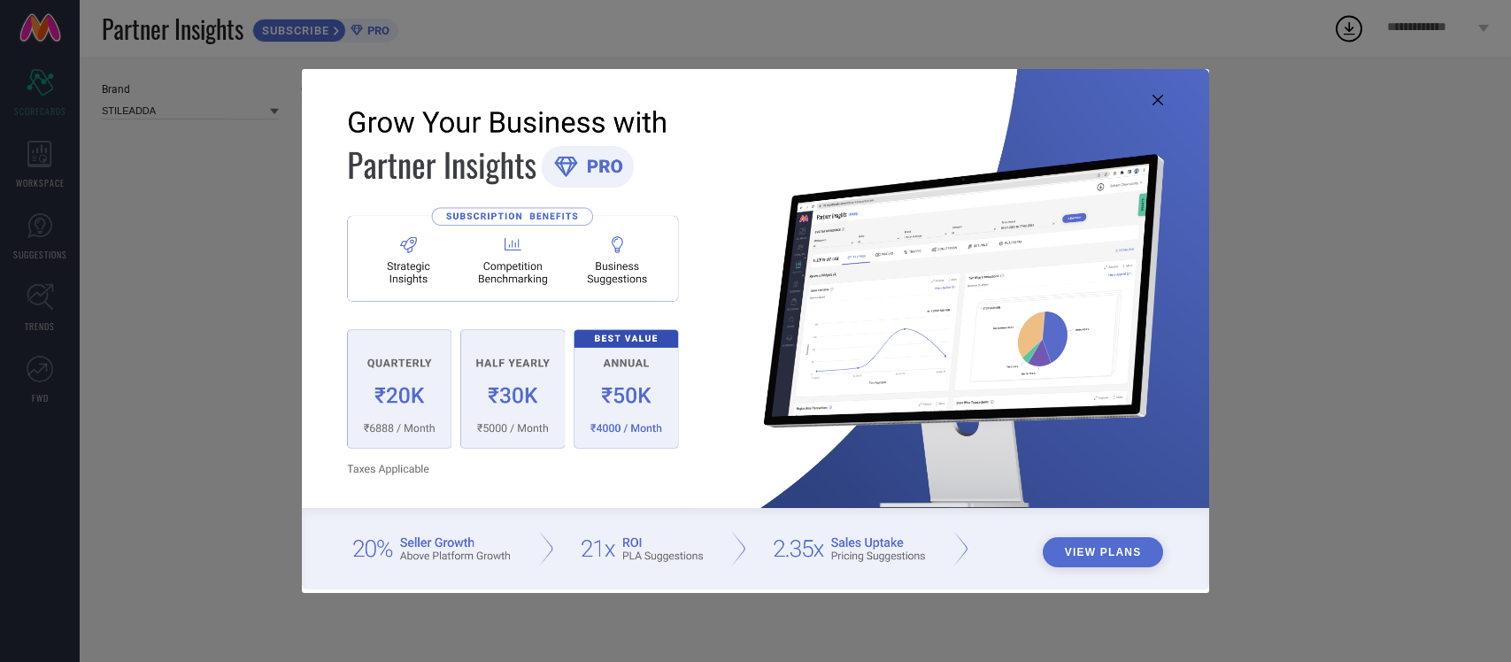
type input "All"
click at [1157, 102] on icon at bounding box center [1157, 100] width 11 height 11
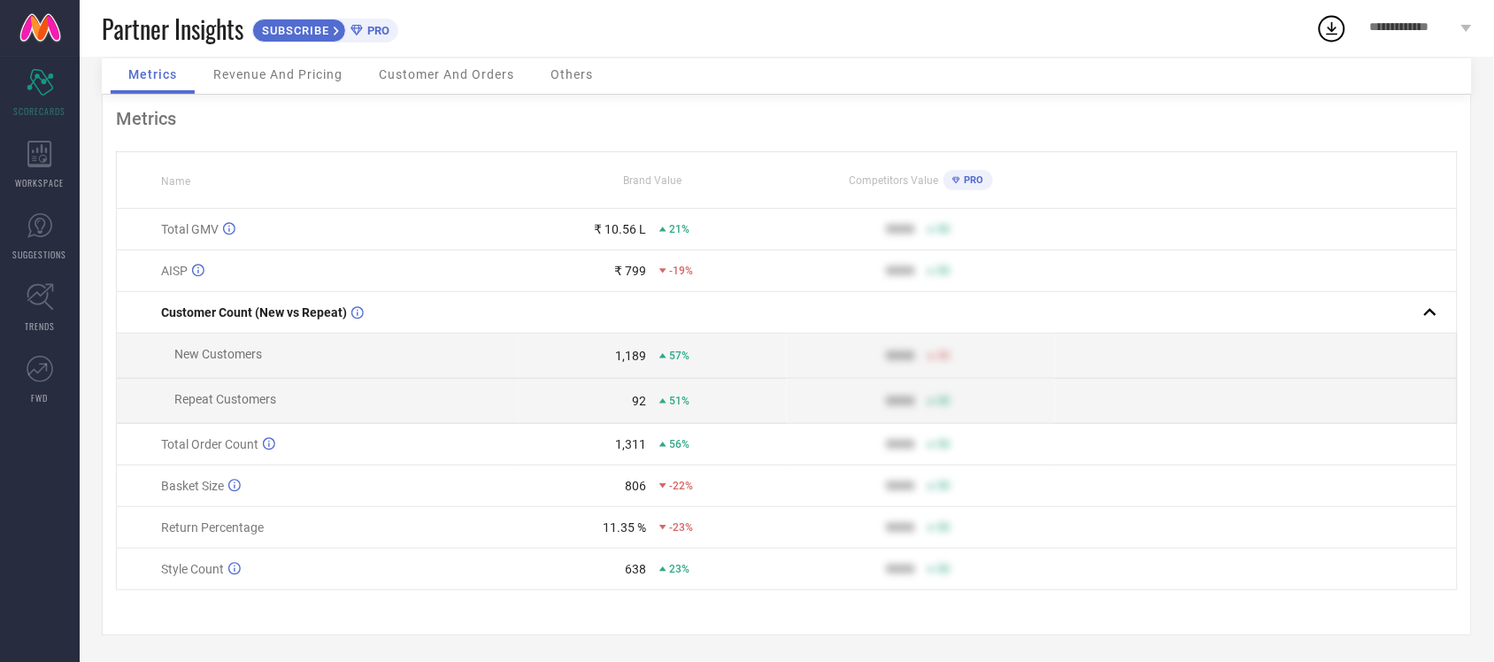
scroll to position [89, 0]
click at [675, 395] on span "51%" at bounding box center [679, 401] width 20 height 12
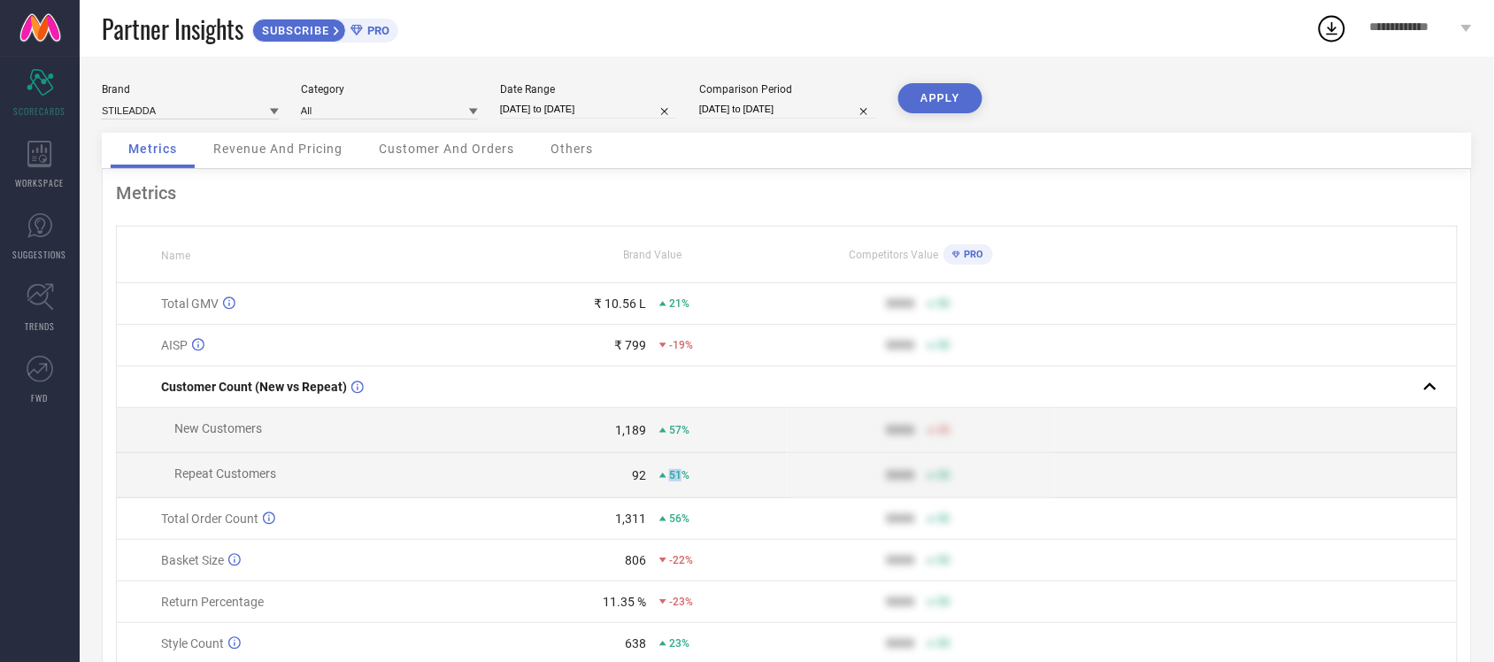
select select "7"
select select "2025"
select select "8"
select select "2025"
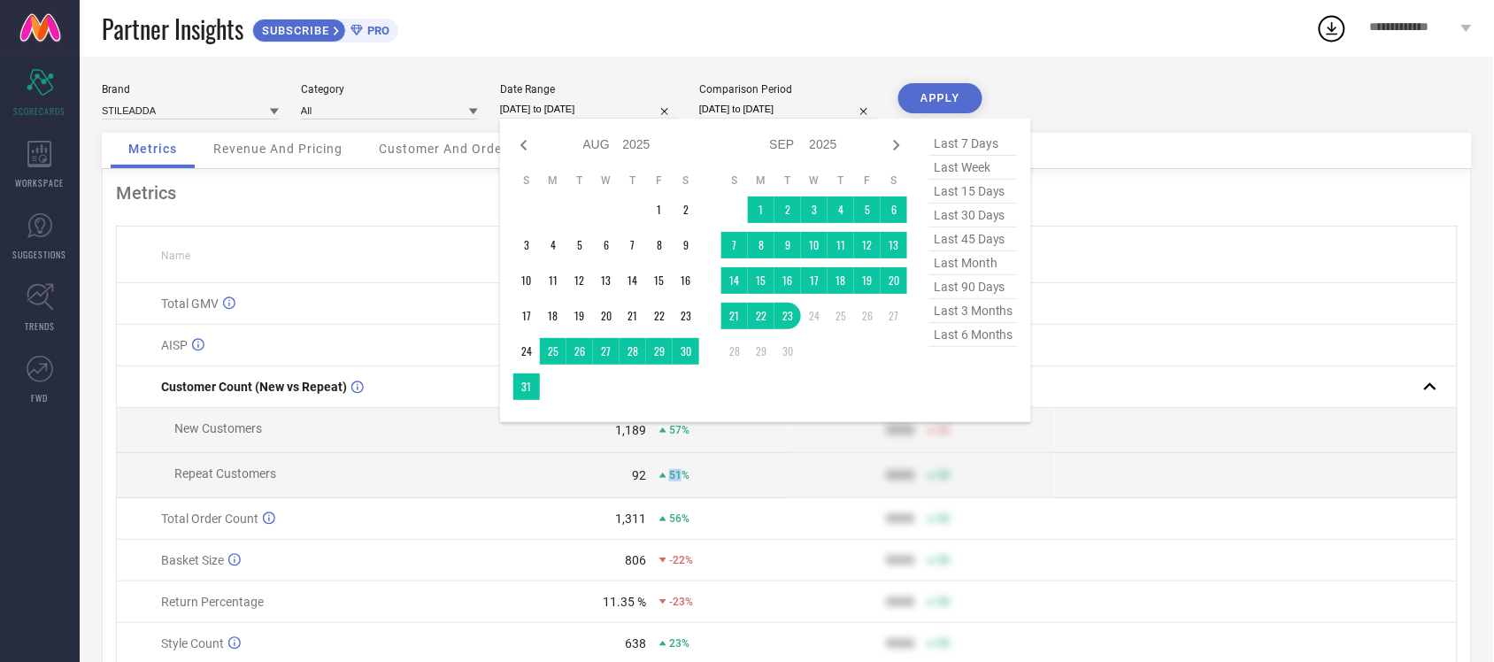
click at [562, 107] on input "[DATE] to [DATE]" at bounding box center [588, 109] width 177 height 19
click at [994, 347] on span "last 6 months" at bounding box center [973, 335] width 89 height 24
type input "[DATE] to [DATE]"
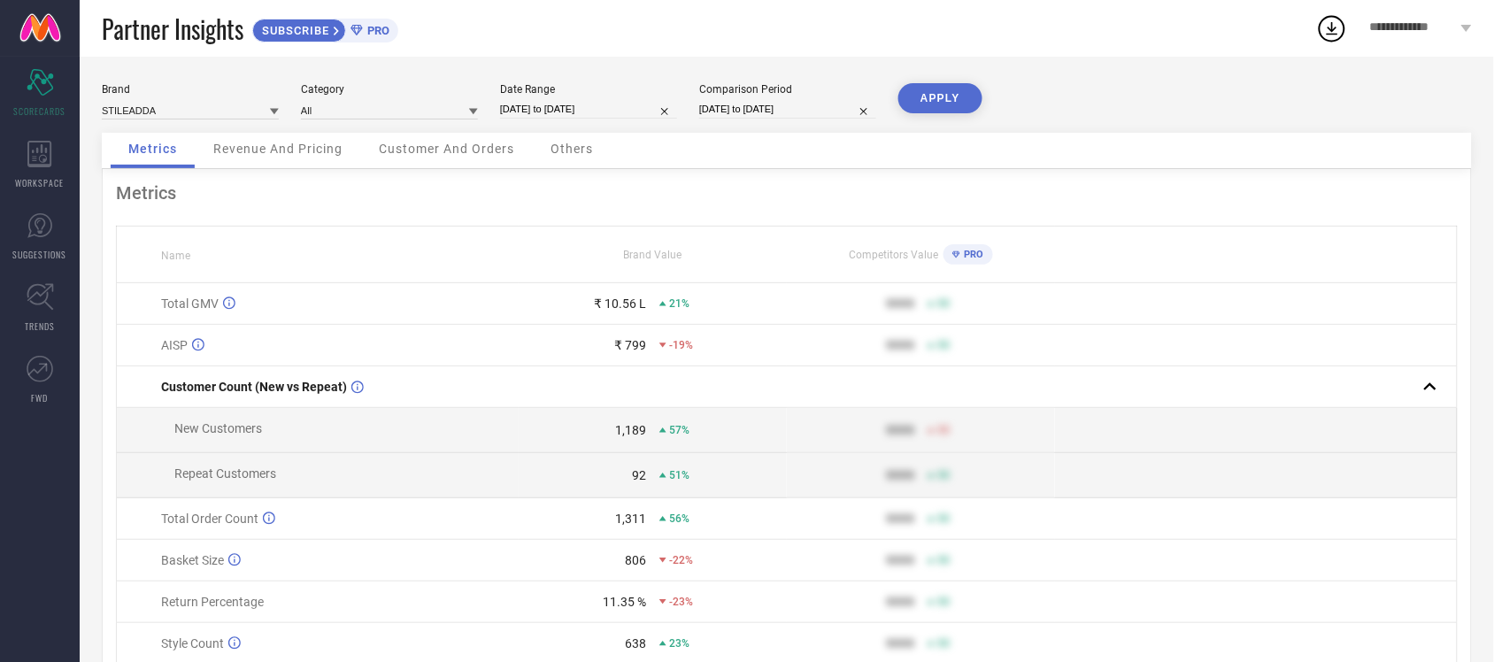
click at [945, 87] on button "APPLY" at bounding box center [940, 98] width 84 height 30
click at [627, 435] on div "6,018" at bounding box center [630, 430] width 31 height 14
click at [636, 482] on div "409" at bounding box center [635, 475] width 21 height 14
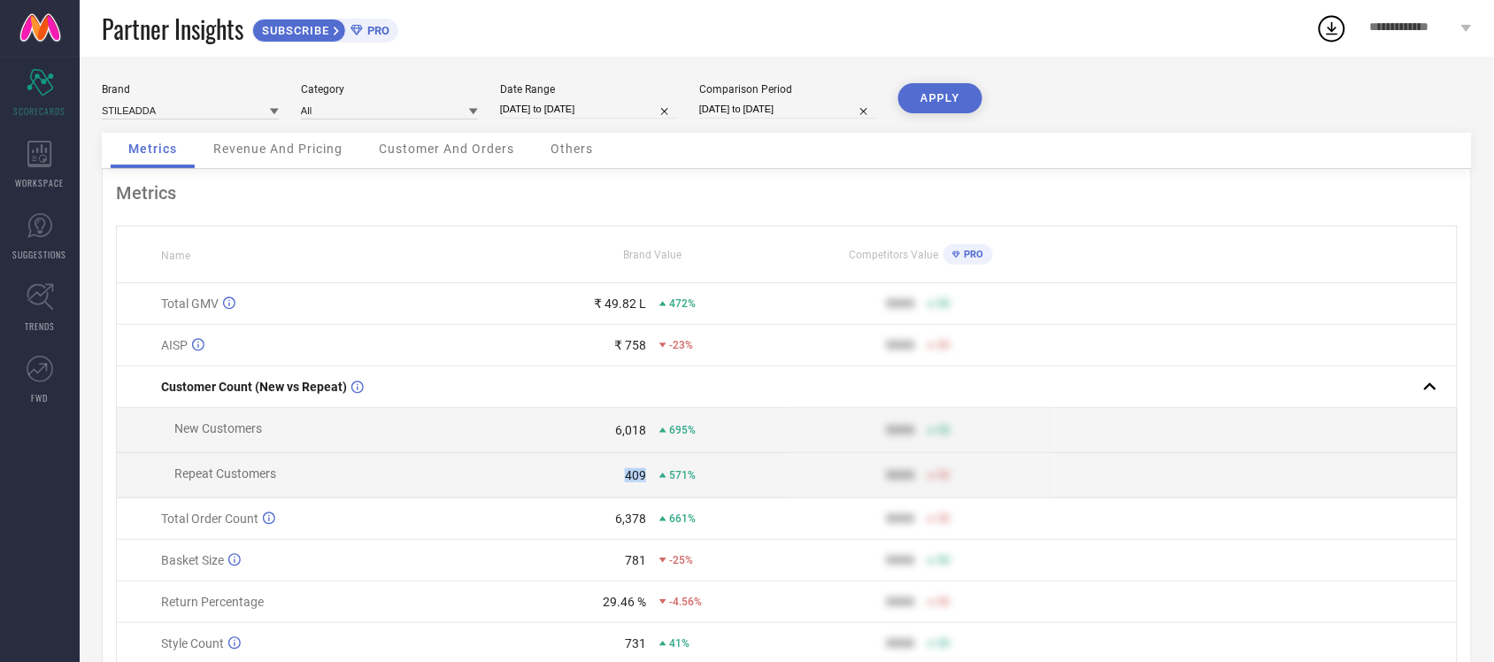
click at [651, 469] on td "409 571%" at bounding box center [653, 475] width 268 height 45
select select "7"
select select "2024"
select select "8"
select select "2024"
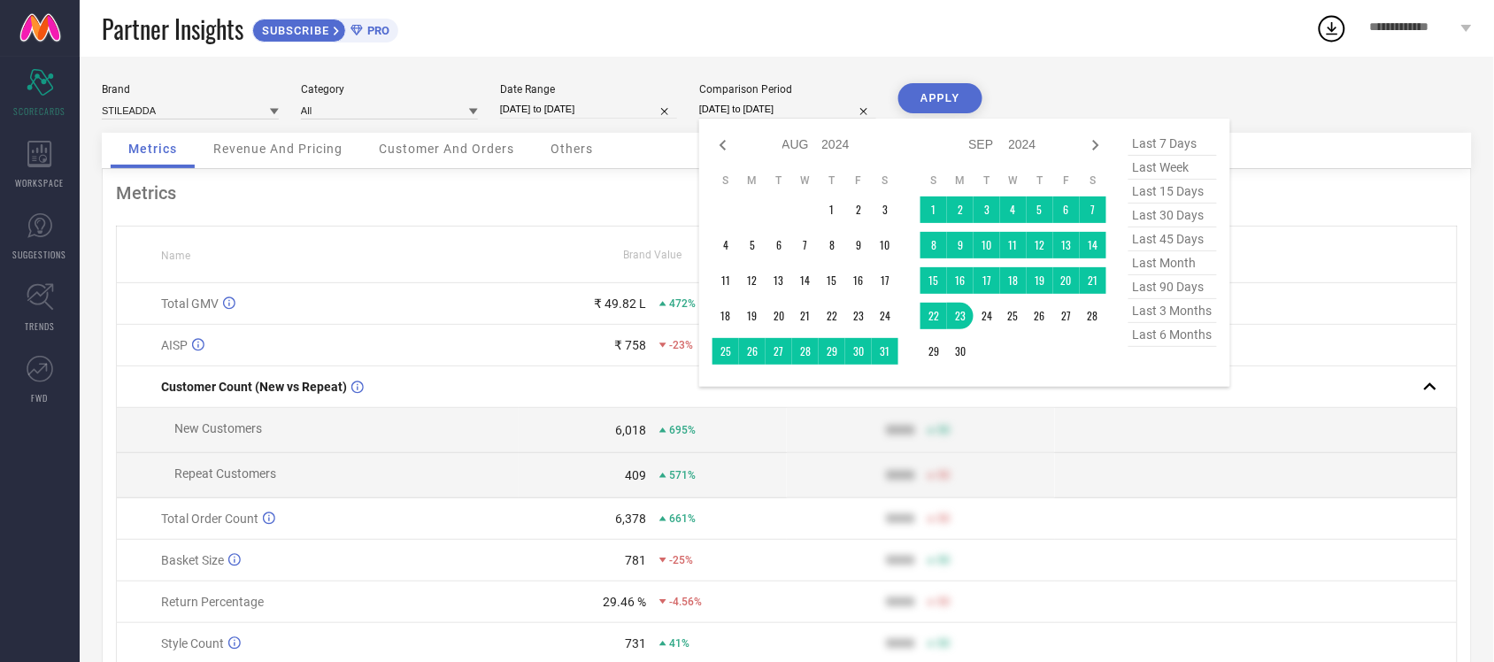
click at [777, 104] on input "[DATE] to [DATE]" at bounding box center [787, 109] width 177 height 19
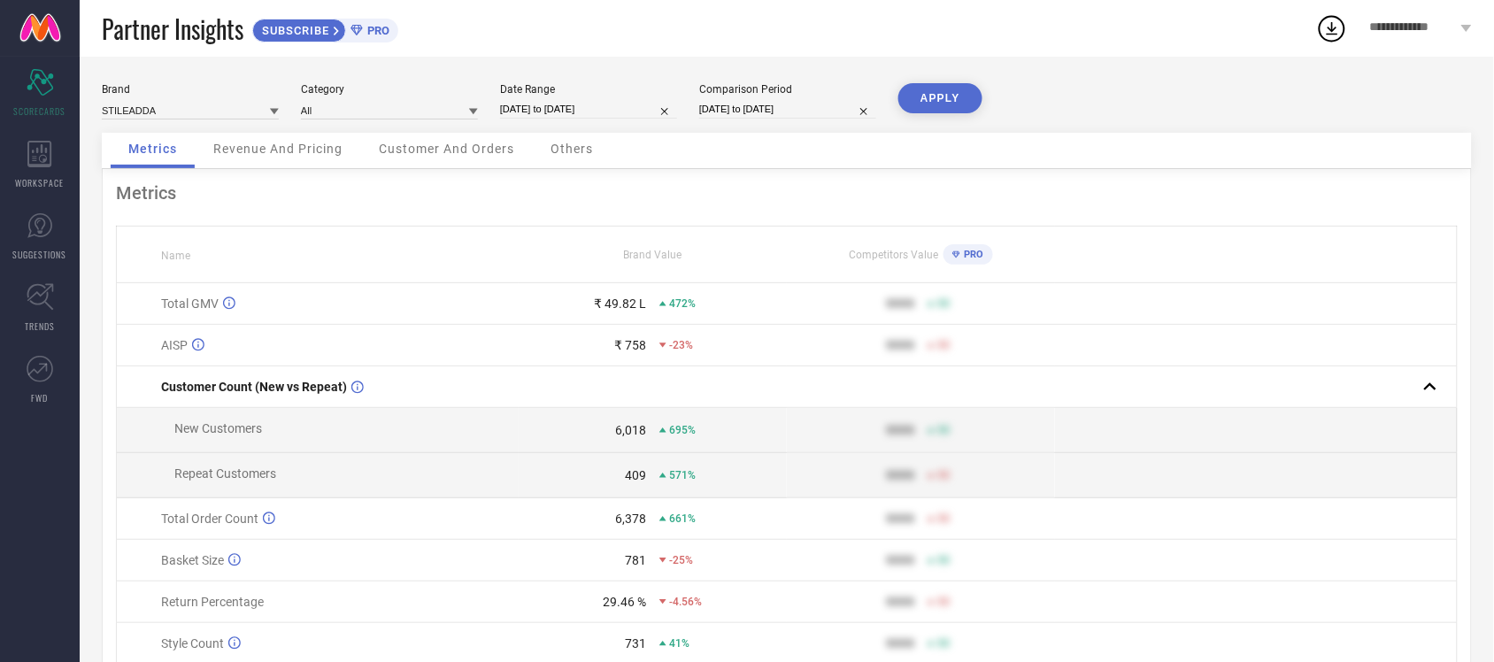
click at [913, 35] on div "Partner Insights SUBSCRIBE PRO" at bounding box center [709, 28] width 1214 height 57
click at [640, 104] on input "[DATE] to [DATE]" at bounding box center [588, 109] width 177 height 19
select select "2"
select select "2025"
select select "3"
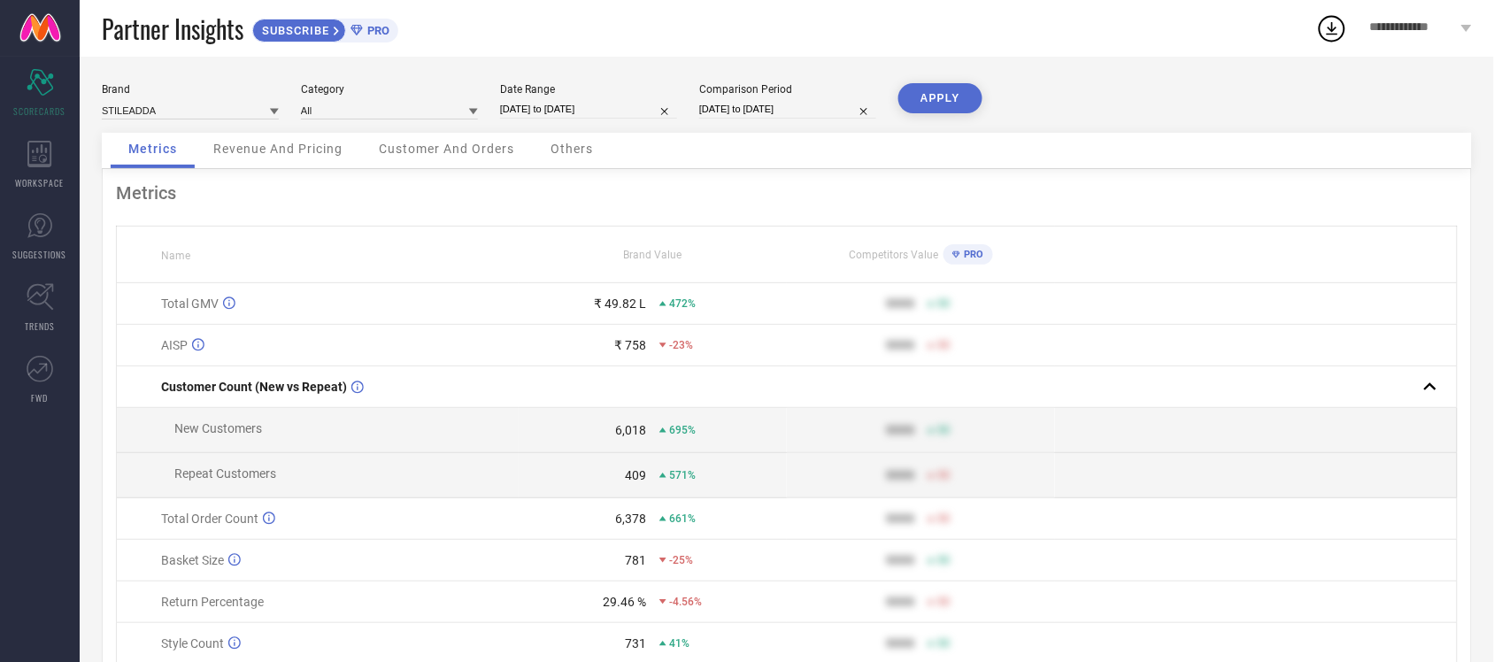
select select "2025"
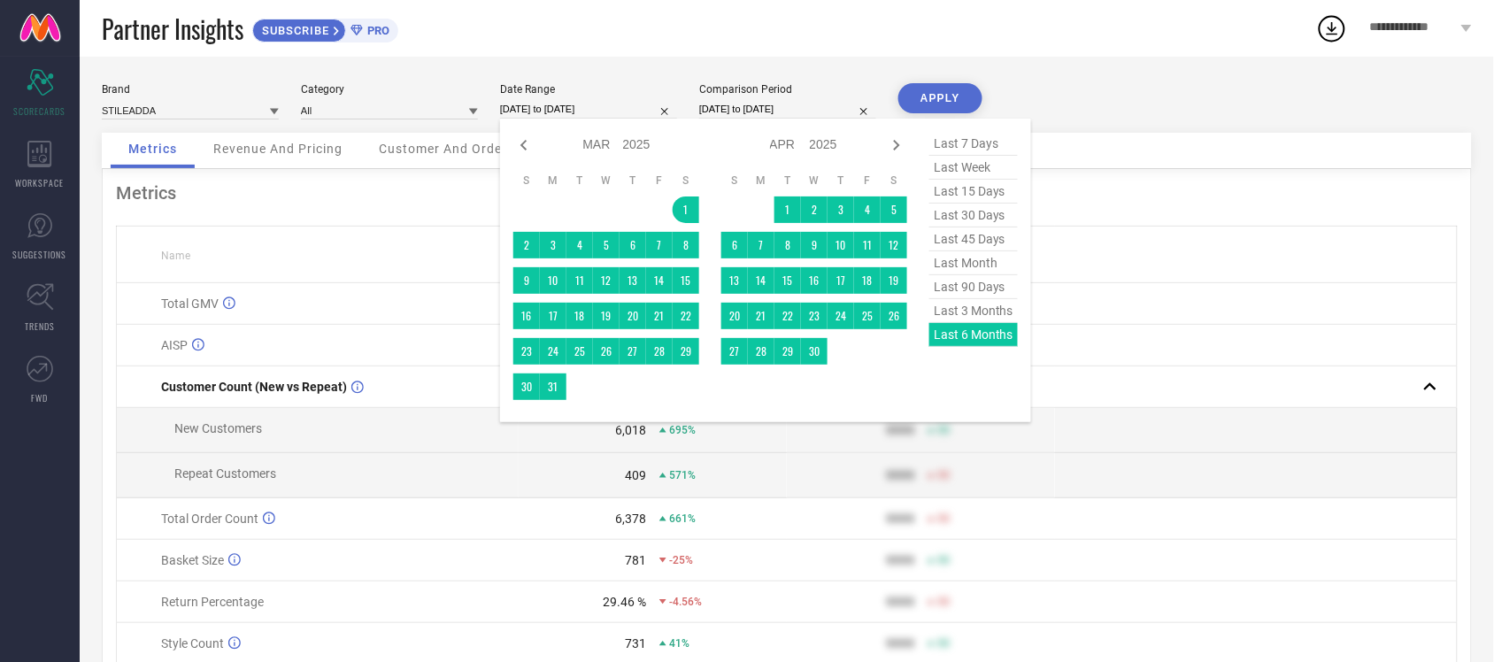
click at [640, 104] on input "[DATE] to [DATE]" at bounding box center [588, 109] width 177 height 19
select select "7"
select select "2024"
select select "8"
select select "2024"
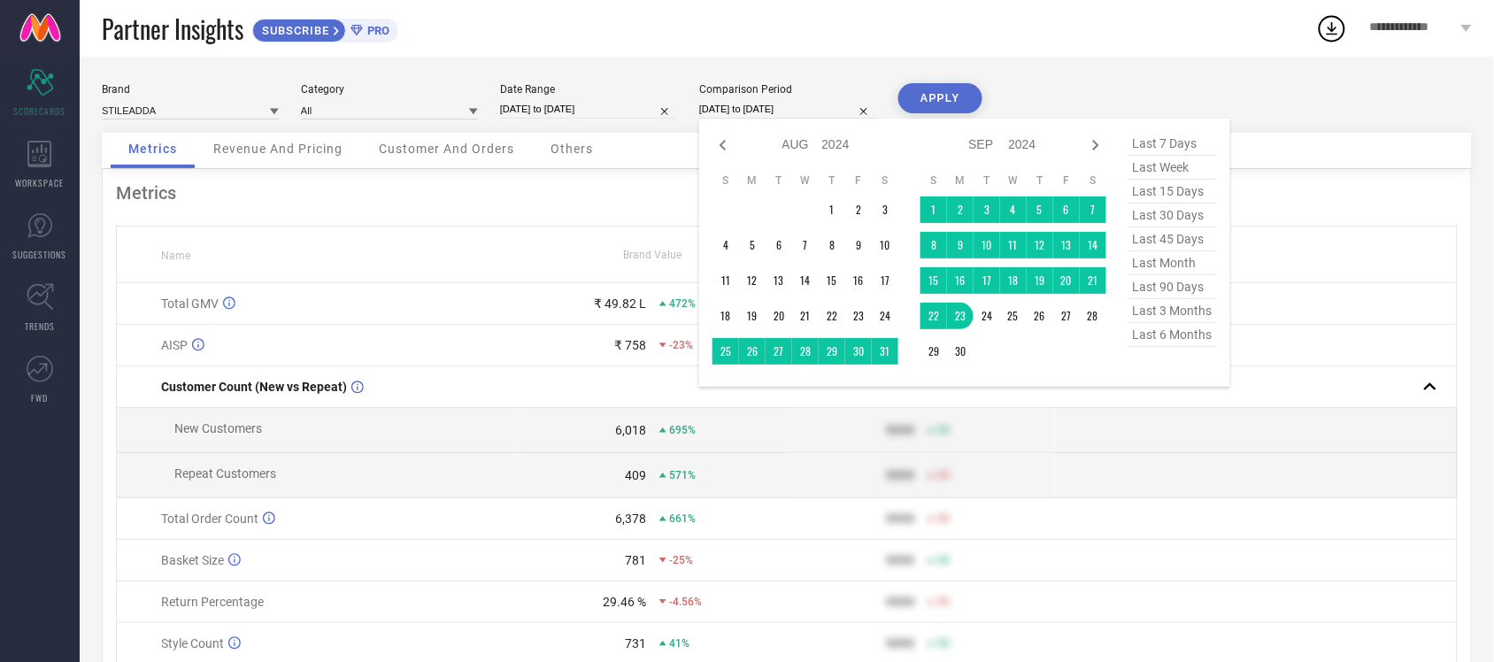
click at [733, 111] on input "[DATE] to [DATE]" at bounding box center [787, 109] width 177 height 19
click at [728, 144] on icon at bounding box center [723, 145] width 21 height 21
select select "6"
select select "2024"
select select "7"
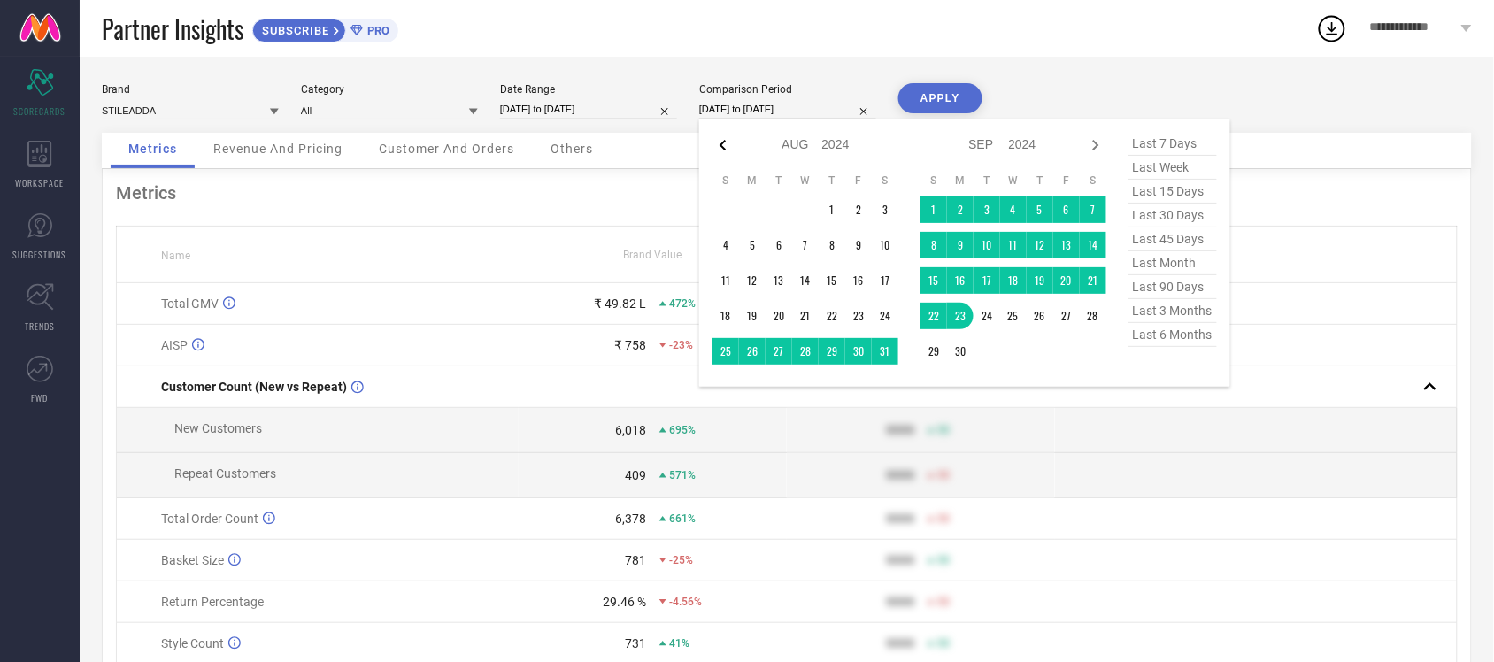
select select "2024"
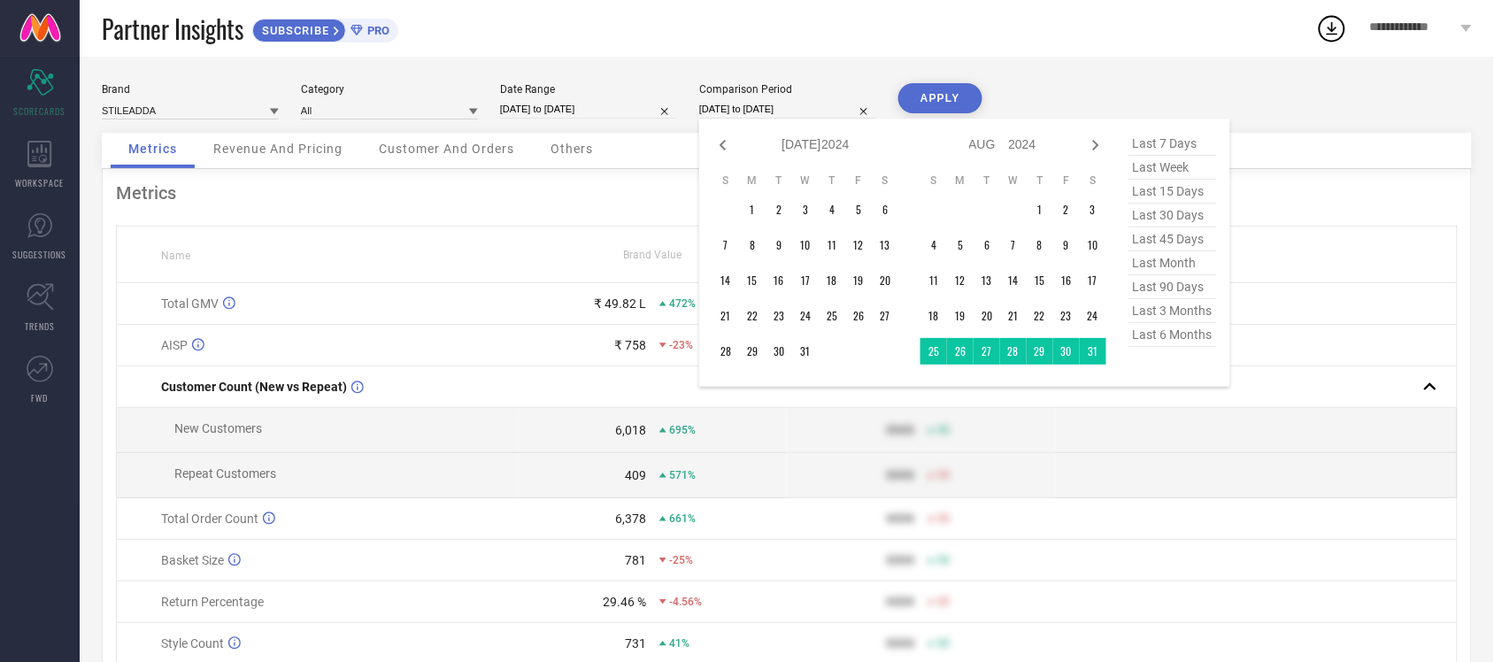
click at [728, 144] on icon at bounding box center [723, 145] width 21 height 21
select select "5"
select select "2024"
select select "6"
select select "2024"
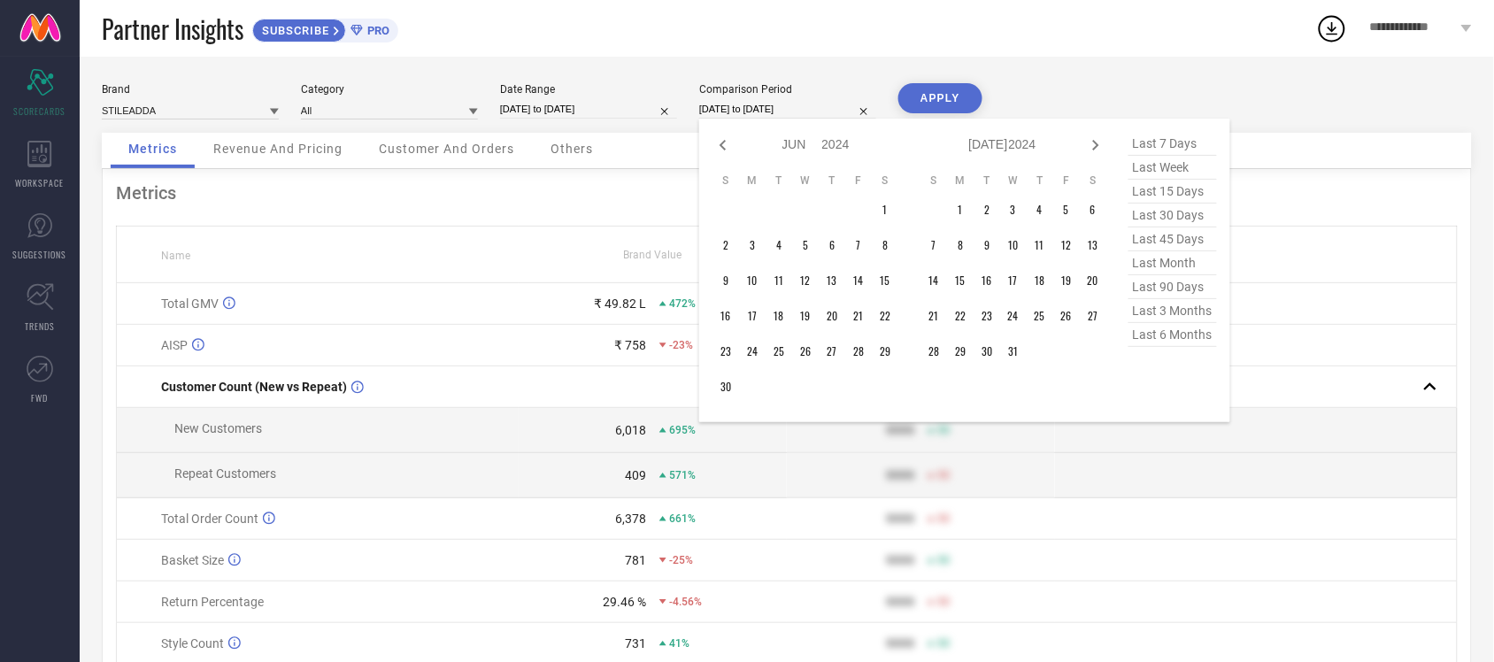
click at [728, 144] on icon at bounding box center [723, 145] width 21 height 21
select select "3"
select select "2024"
select select "4"
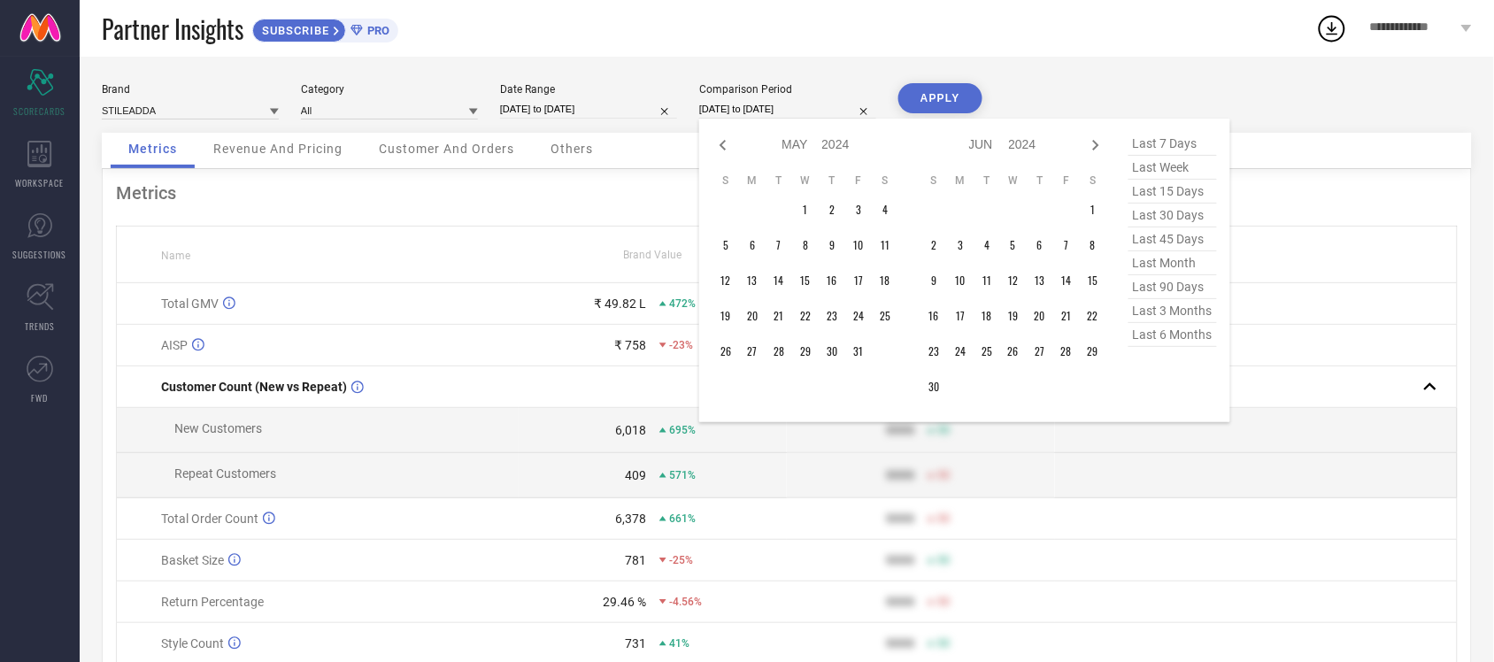
select select "2024"
click at [728, 144] on icon at bounding box center [723, 145] width 21 height 21
select select "2"
select select "2024"
select select "3"
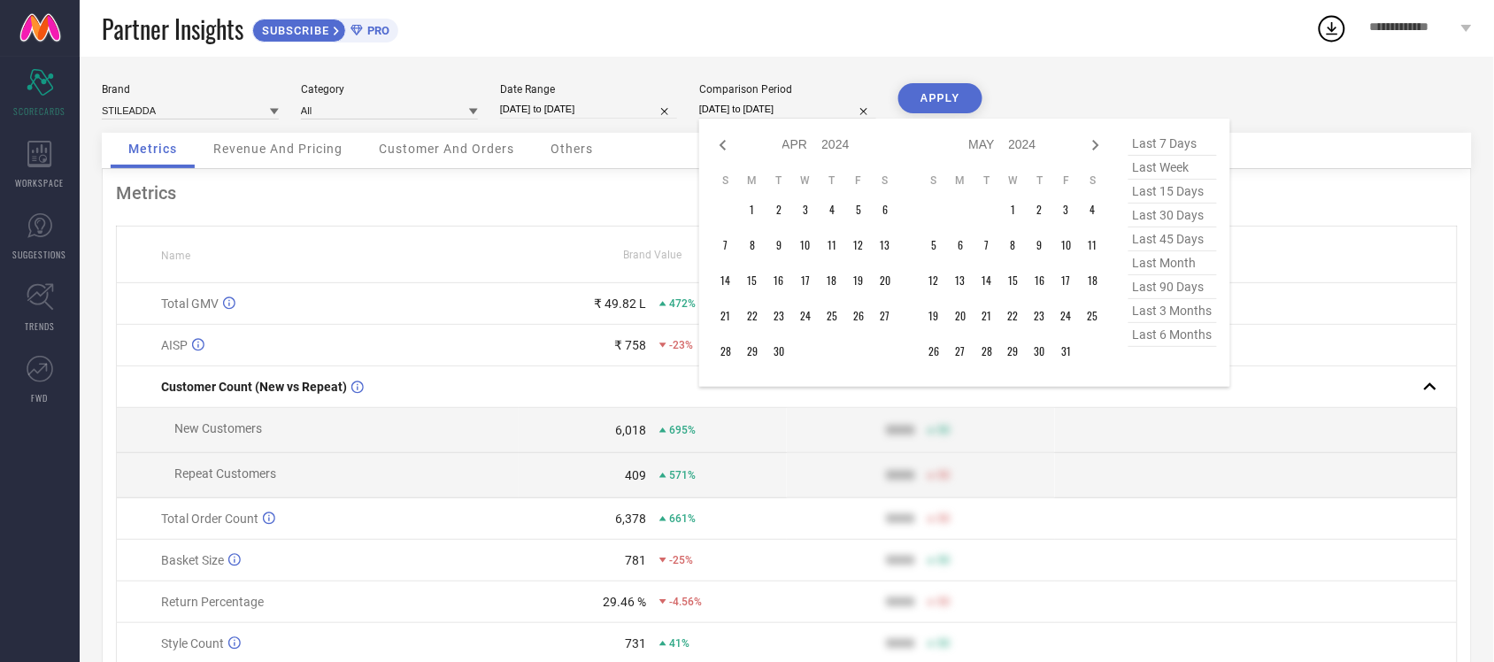
select select "2024"
type input "After [DATE]"
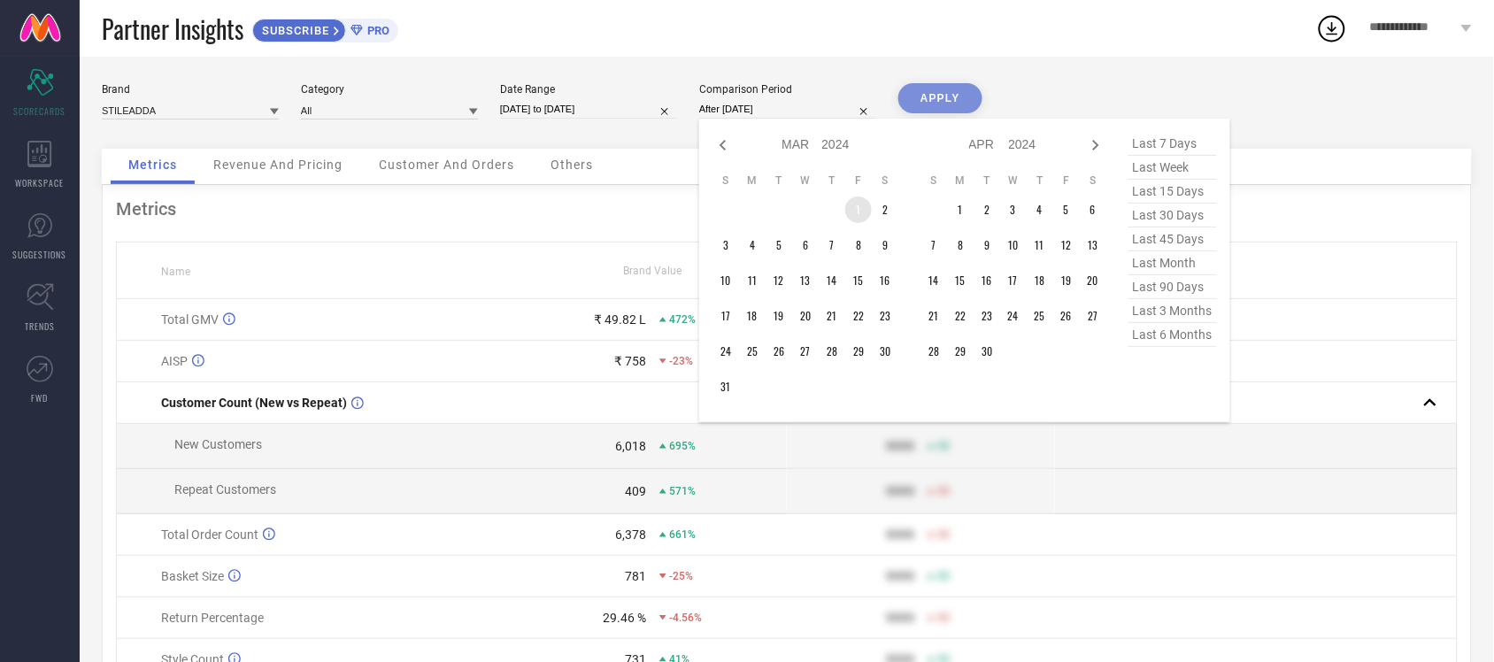
click at [856, 206] on td "1" at bounding box center [858, 210] width 27 height 27
click at [1099, 143] on icon at bounding box center [1095, 145] width 21 height 21
select select "3"
select select "2024"
select select "4"
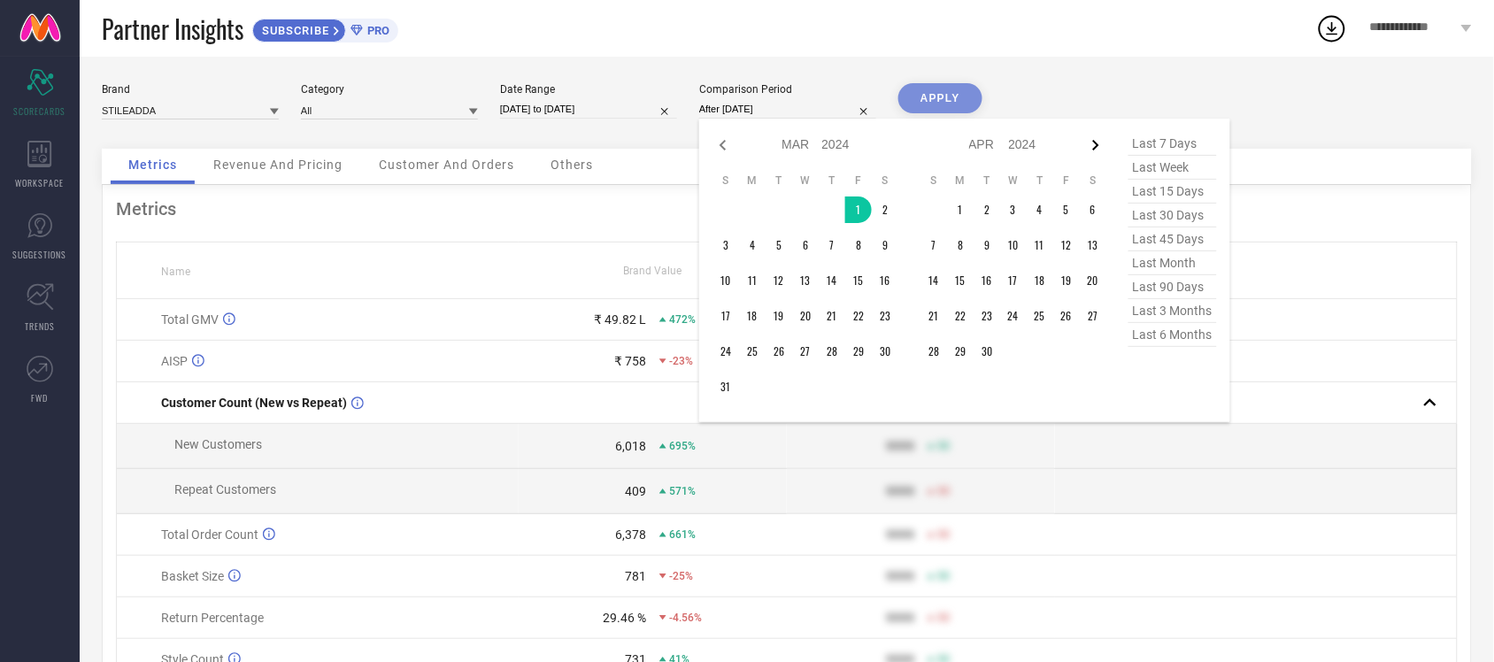
select select "2024"
click at [1099, 143] on icon at bounding box center [1095, 145] width 21 height 21
select select "4"
select select "2024"
select select "5"
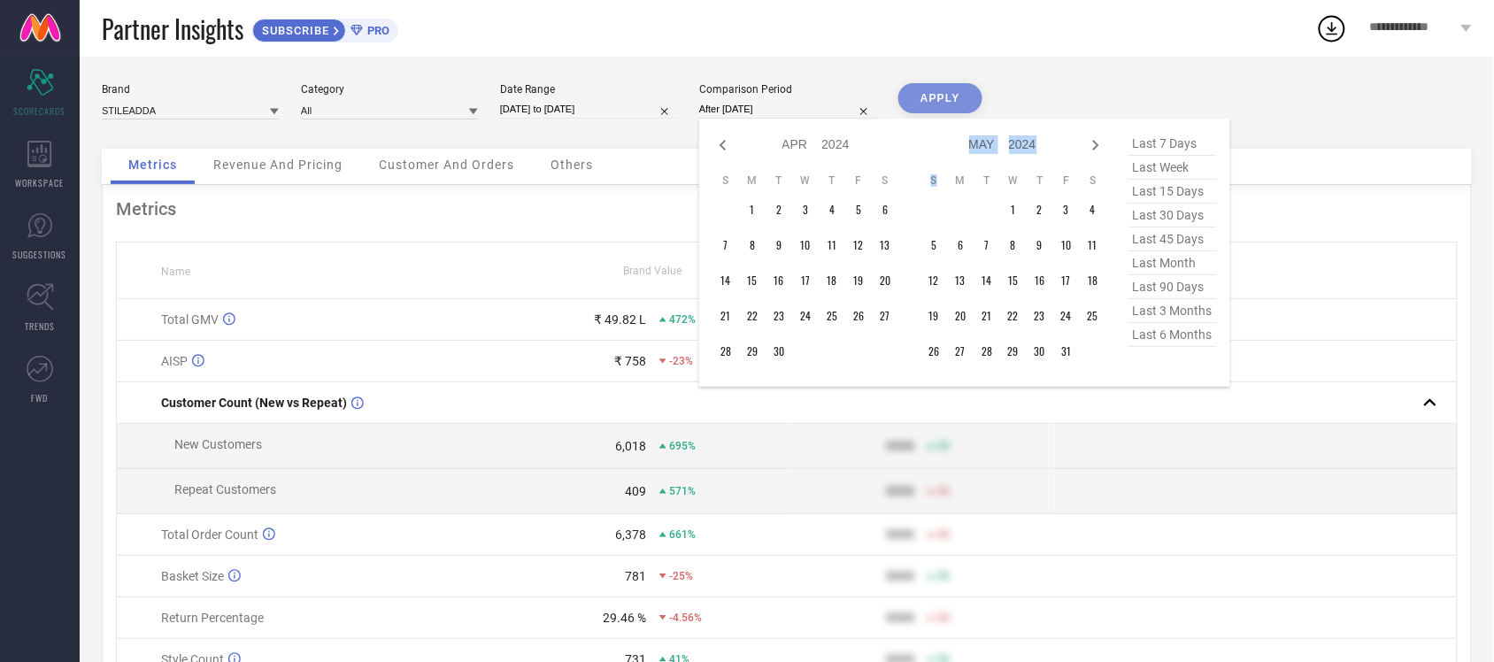
select select "2024"
click at [1099, 143] on icon at bounding box center [1095, 145] width 21 height 21
select select "5"
select select "2024"
select select "6"
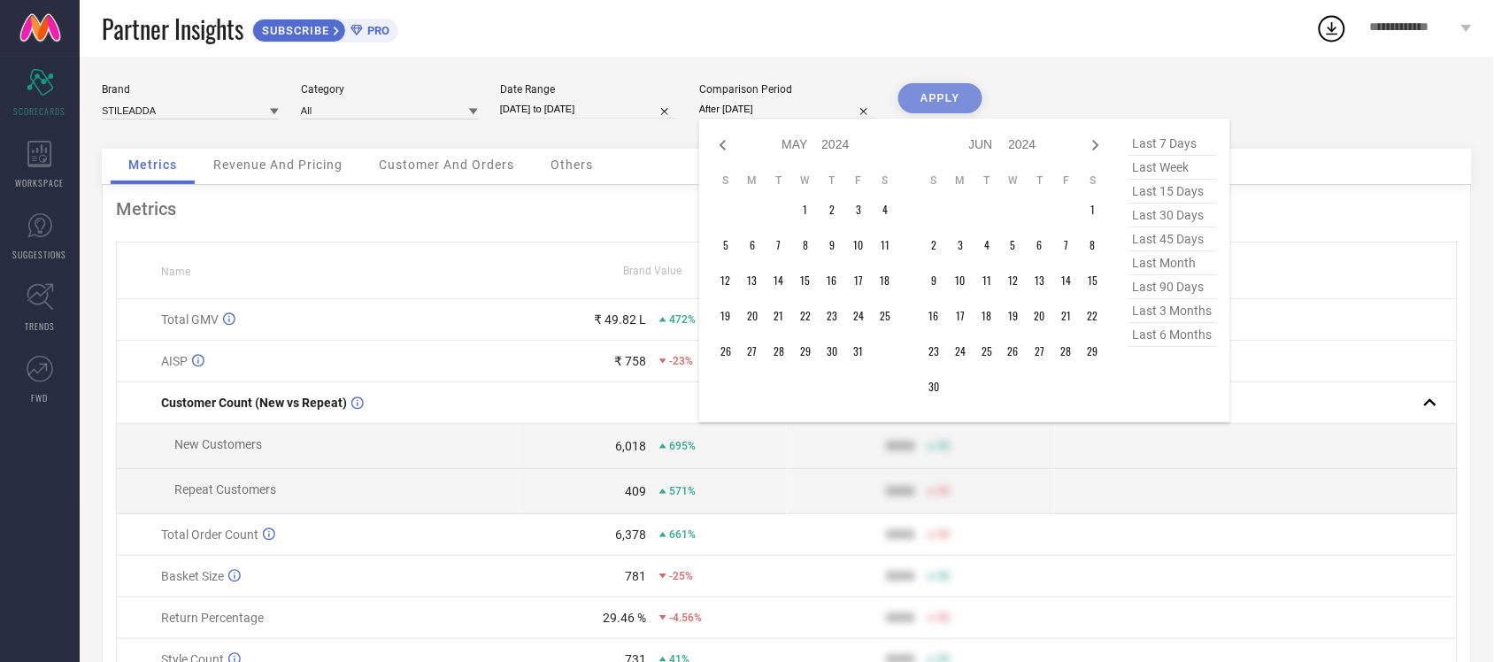
select select "2024"
click at [1099, 143] on icon at bounding box center [1095, 145] width 21 height 21
select select "6"
select select "2024"
select select "7"
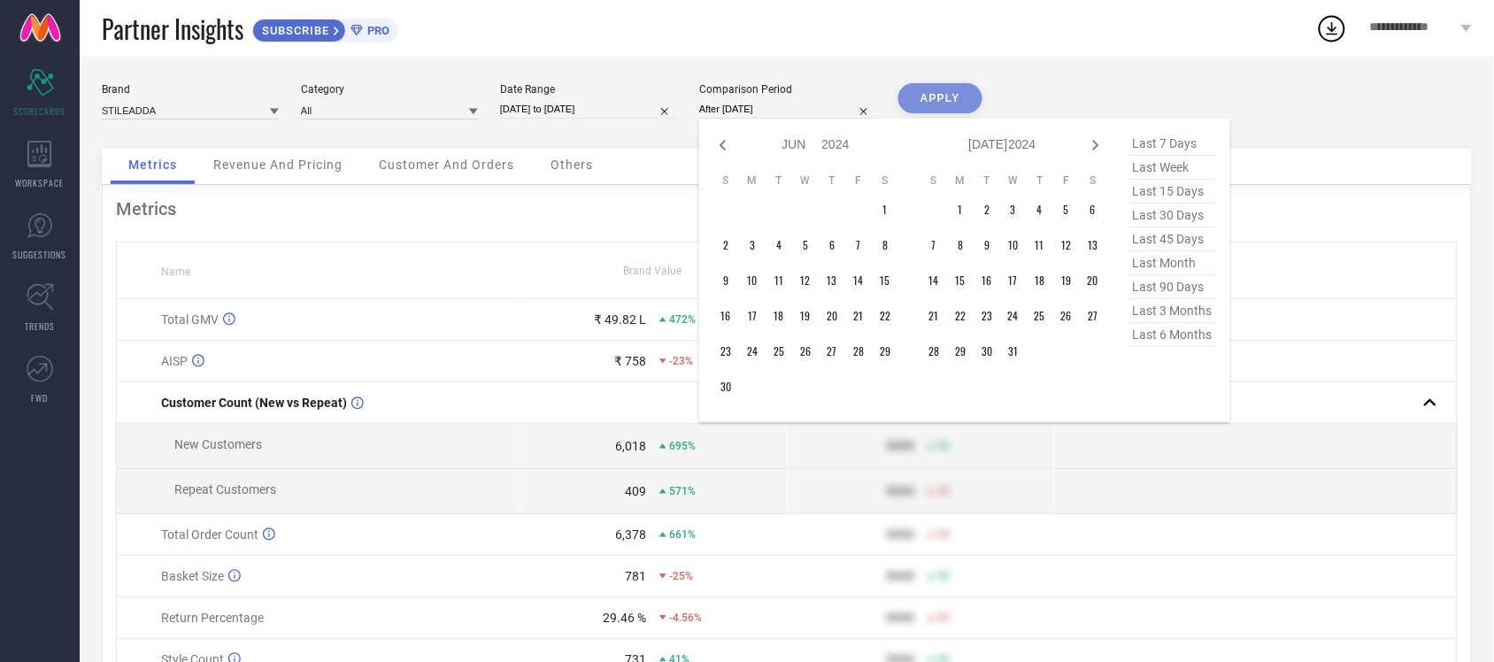
select select "2024"
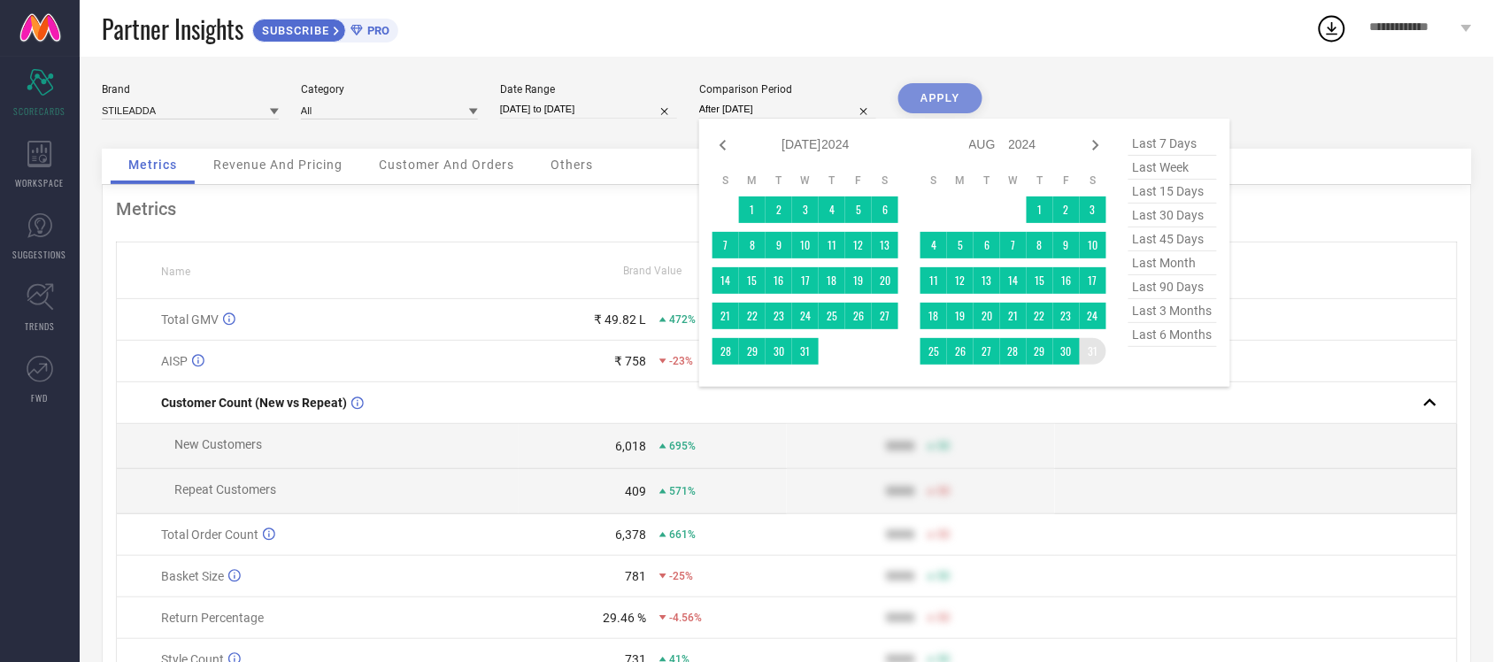
type input "[DATE] to [DATE]"
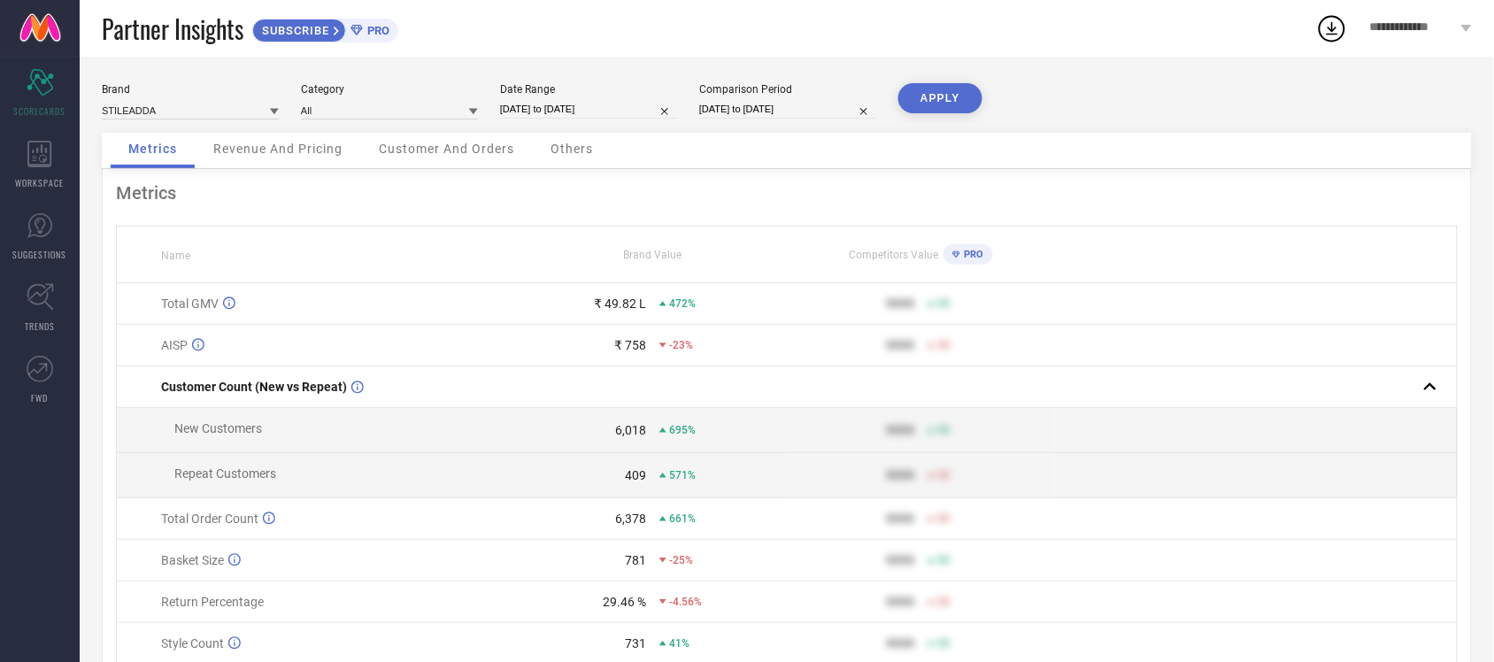
click at [965, 109] on button "APPLY" at bounding box center [940, 98] width 84 height 30
click at [613, 307] on div "₹ 49.82 L" at bounding box center [620, 304] width 52 height 14
click at [230, 152] on span "Revenue And Pricing" at bounding box center [277, 149] width 129 height 14
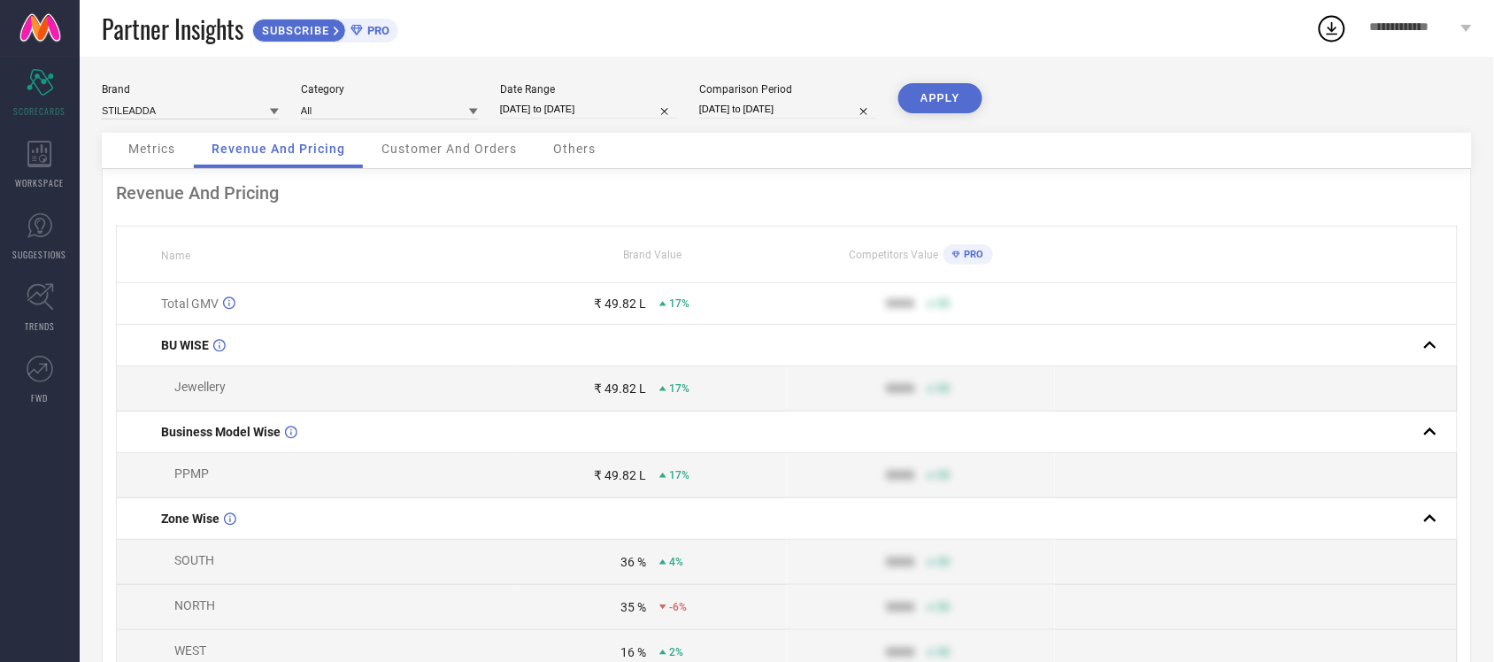
click at [466, 168] on div "Customer And Orders" at bounding box center [449, 150] width 171 height 35
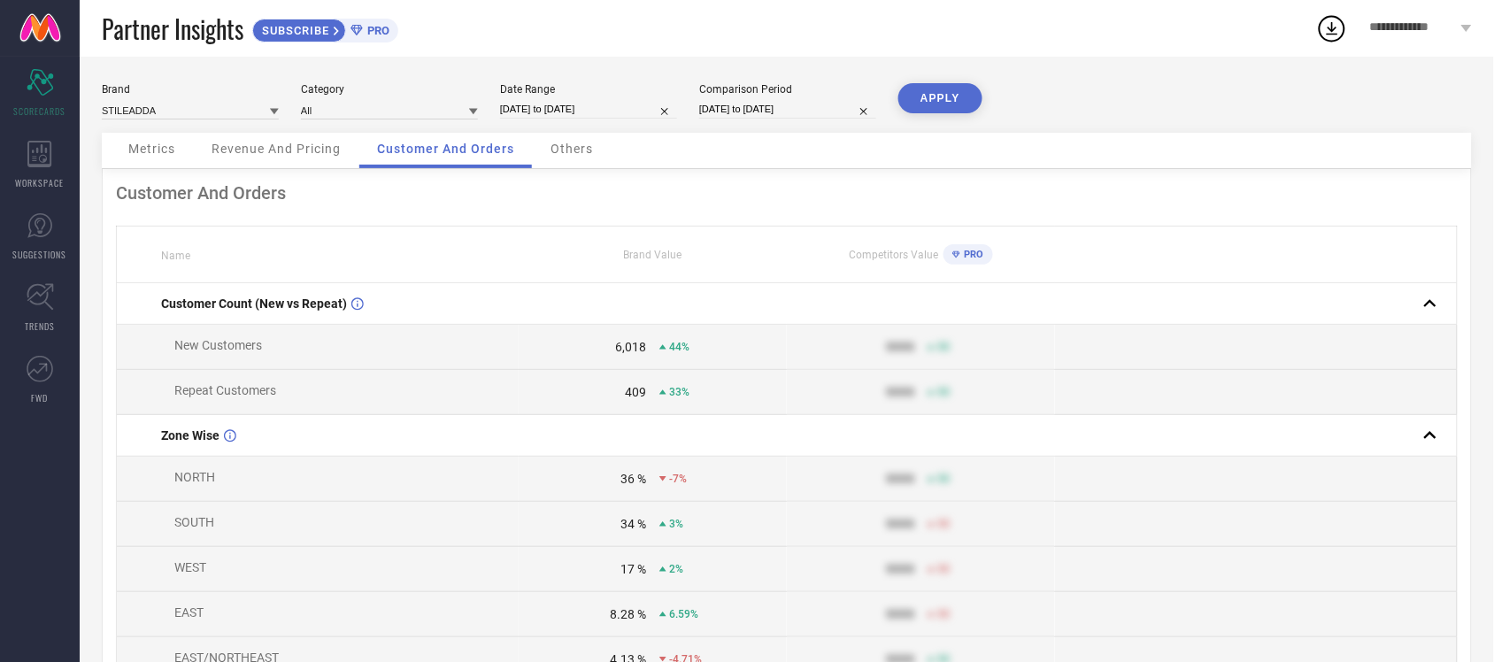
click at [584, 152] on span "Others" at bounding box center [572, 149] width 42 height 14
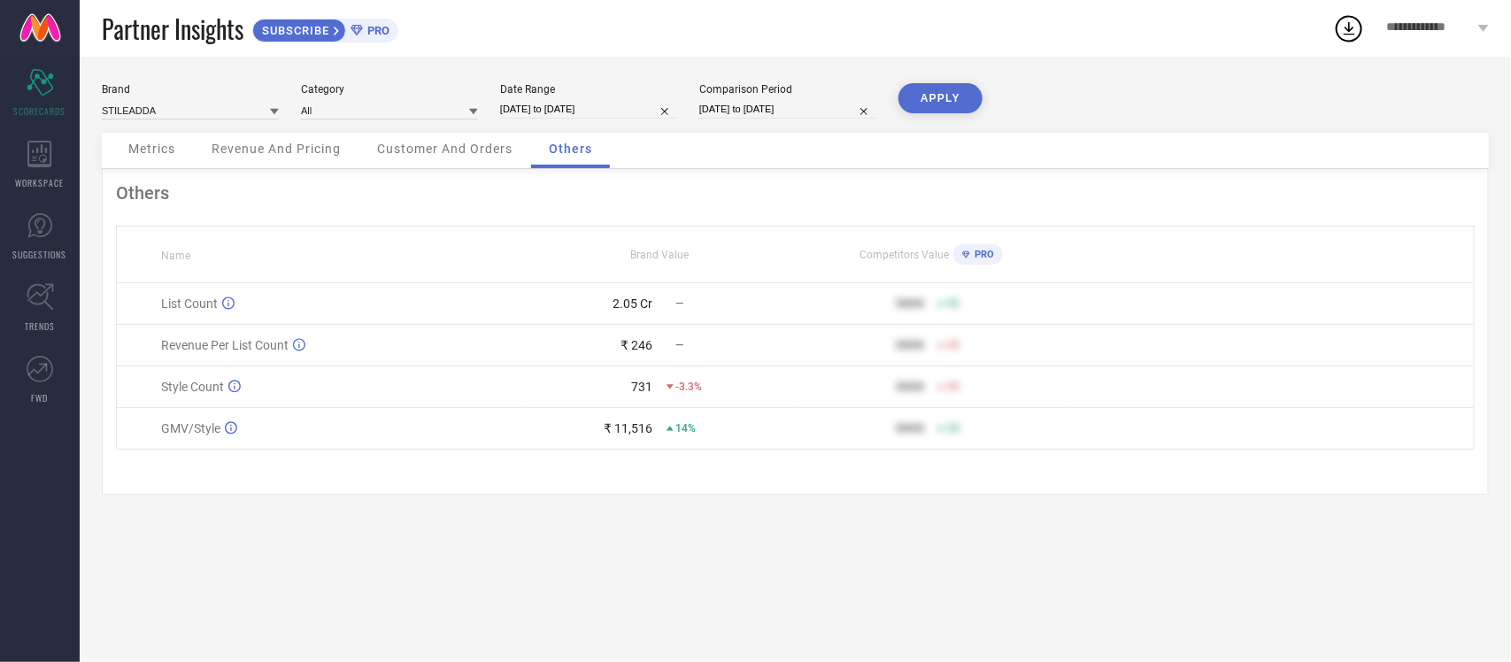
click at [624, 297] on div "2.05 Cr" at bounding box center [633, 304] width 40 height 14
click at [644, 341] on div "₹ 246" at bounding box center [637, 345] width 32 height 14
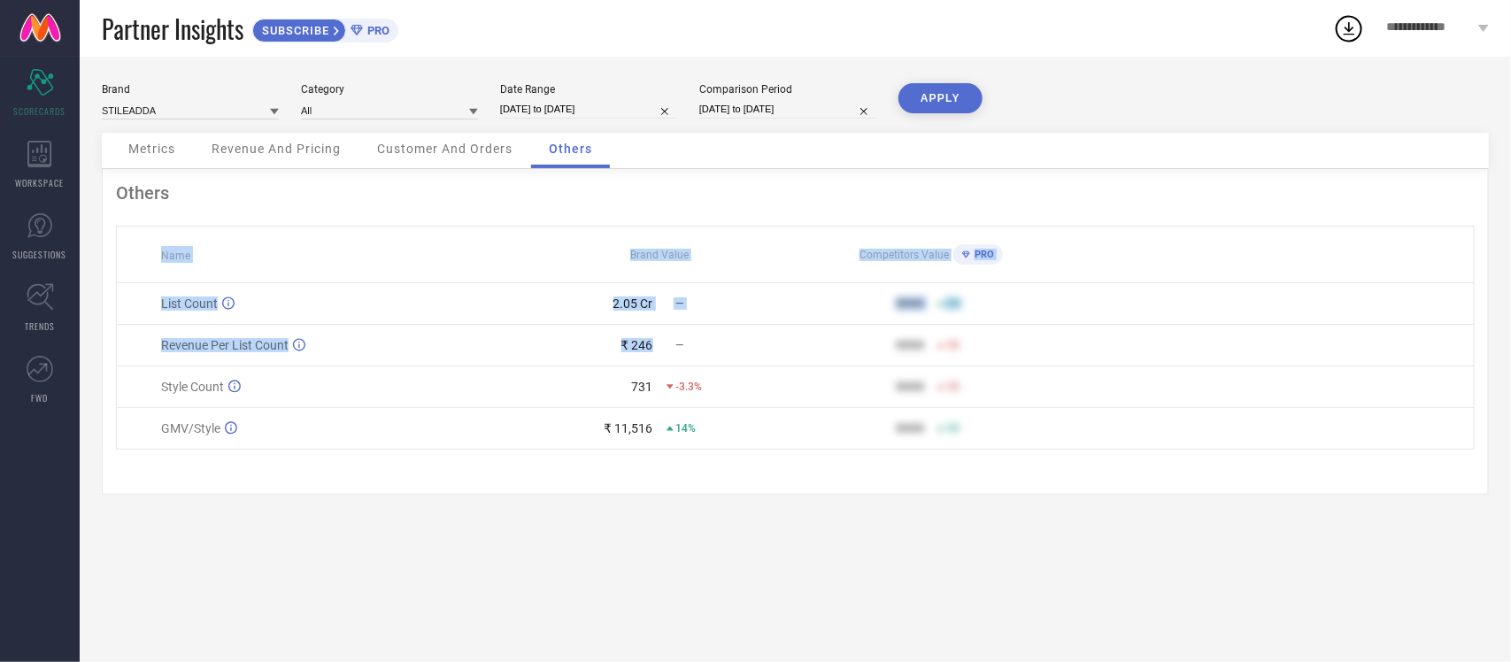
drag, startPoint x: 644, startPoint y: 341, endPoint x: 664, endPoint y: 475, distance: 135.9
click at [664, 475] on div "Others Name Brand Value Competitors Value PRO List Count 2.05 Cr — 9999 50 Reve…" at bounding box center [795, 332] width 1387 height 326
